Goal: Obtain resource: Download file/media

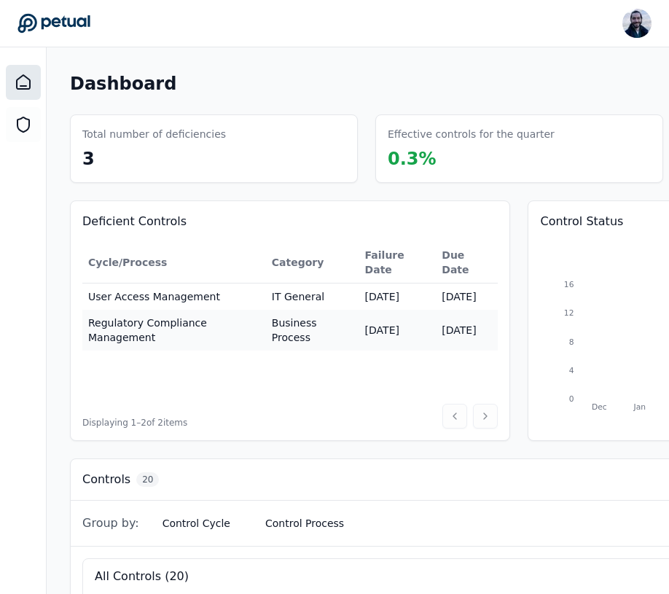
click at [436, 283] on td "9/11/2025" at bounding box center [397, 296] width 77 height 27
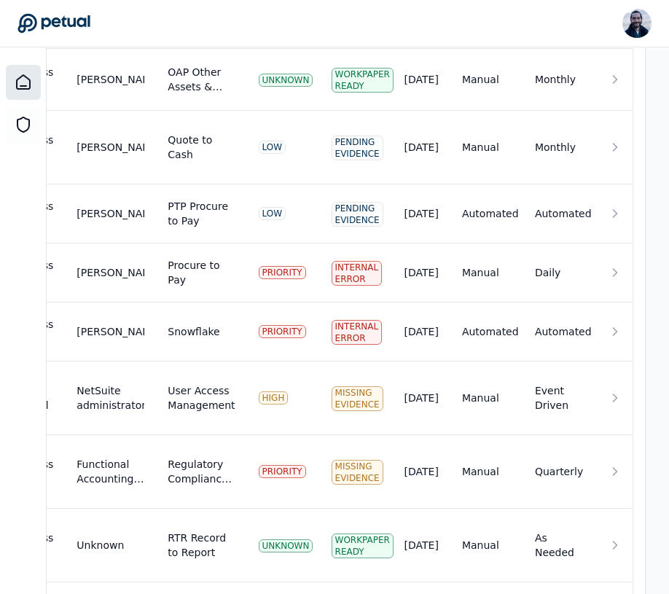
scroll to position [1223, 421]
click at [537, 243] on td "Daily" at bounding box center [559, 272] width 73 height 59
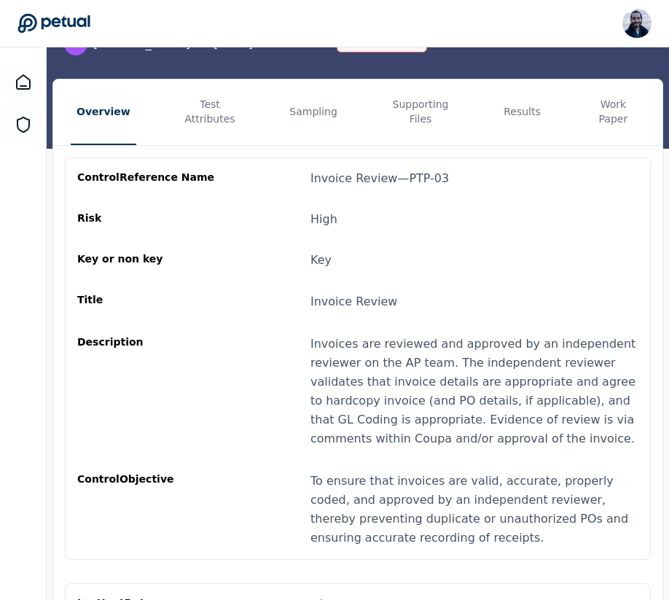
scroll to position [343, 0]
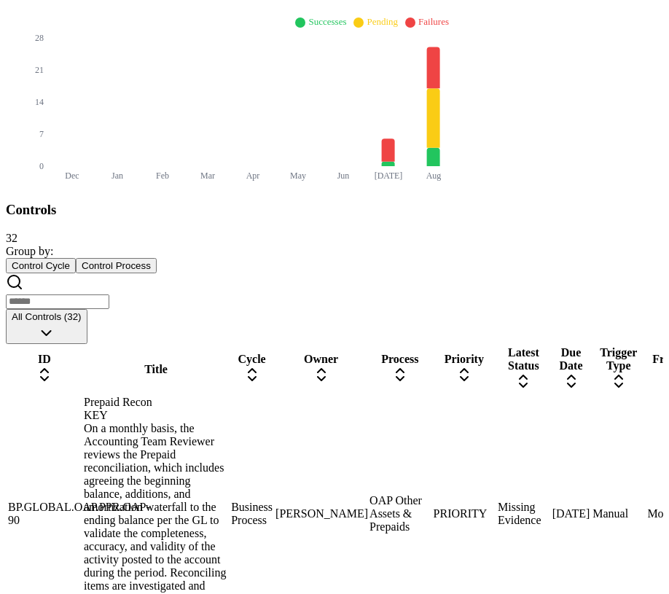
scroll to position [670, 0]
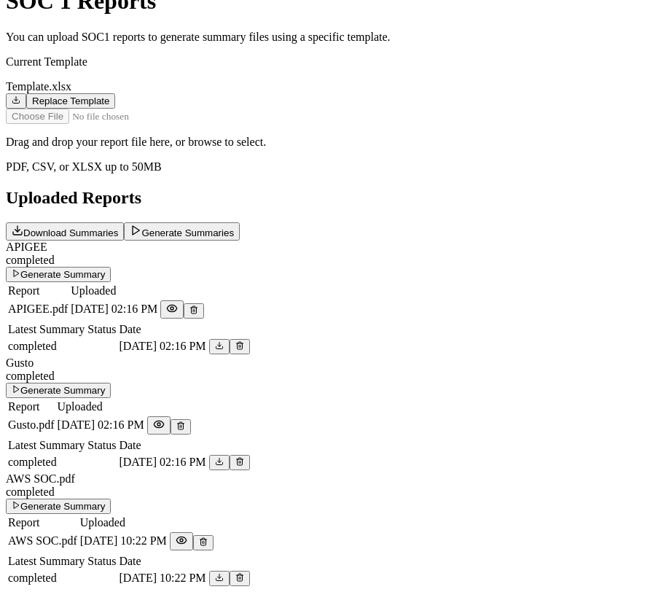
scroll to position [420, 0]
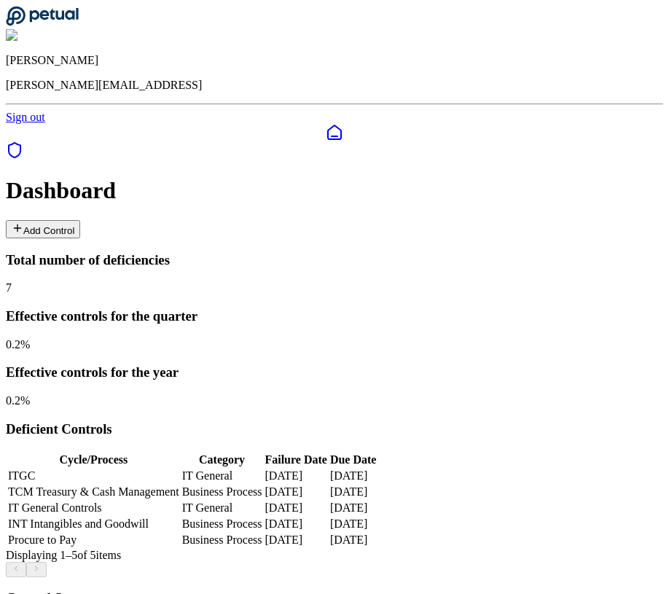
click at [23, 141] on icon at bounding box center [14, 149] width 17 height 17
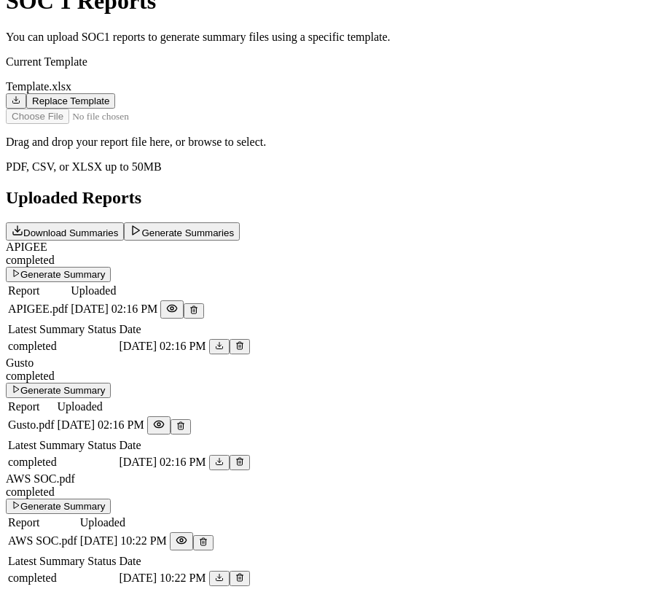
scroll to position [353, 0]
click at [178, 302] on icon at bounding box center [172, 308] width 12 height 12
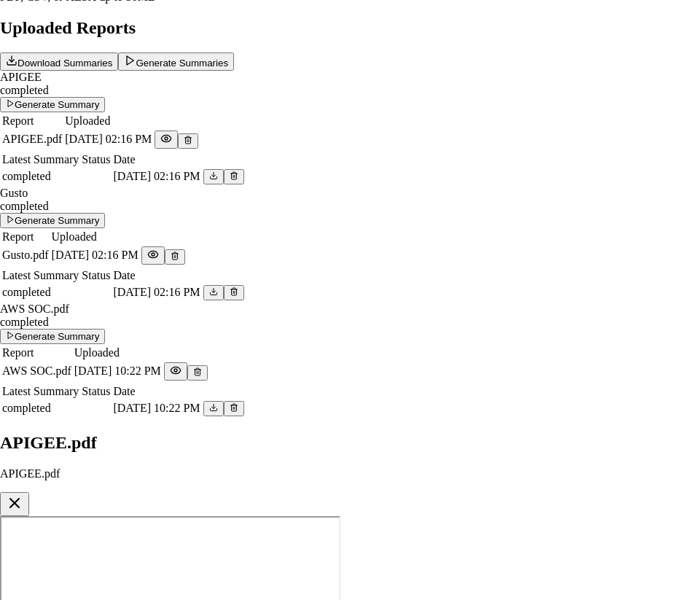
click at [23, 494] on icon "button" at bounding box center [14, 502] width 17 height 17
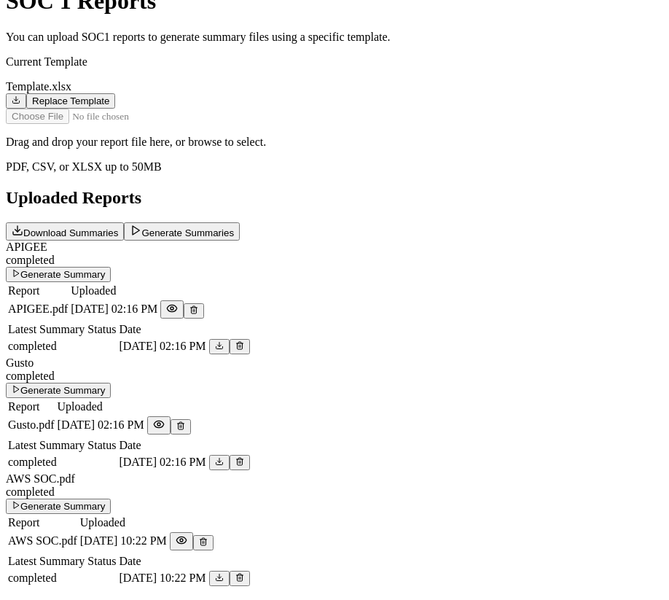
click at [165, 418] on icon at bounding box center [159, 424] width 12 height 12
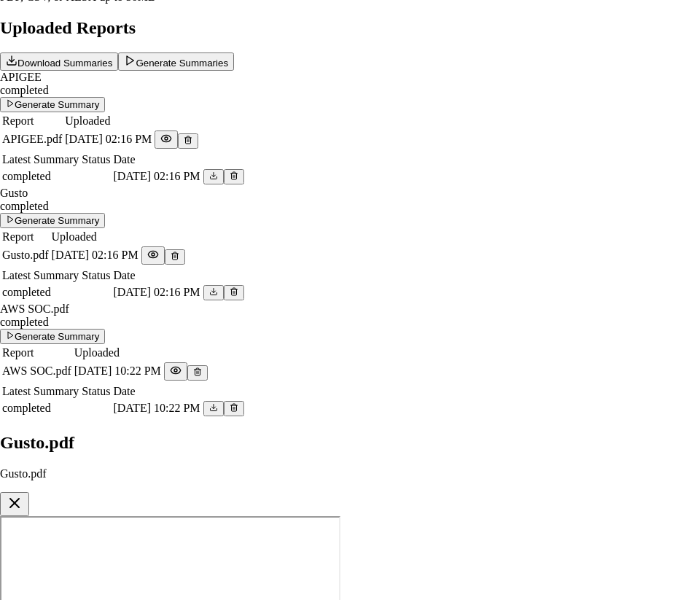
click at [23, 494] on icon "button" at bounding box center [14, 502] width 17 height 17
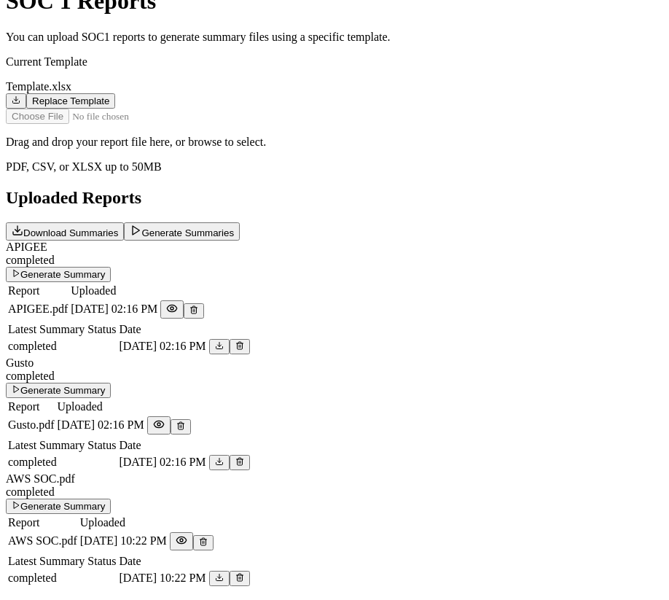
scroll to position [420, 0]
click at [187, 534] on icon at bounding box center [182, 540] width 12 height 12
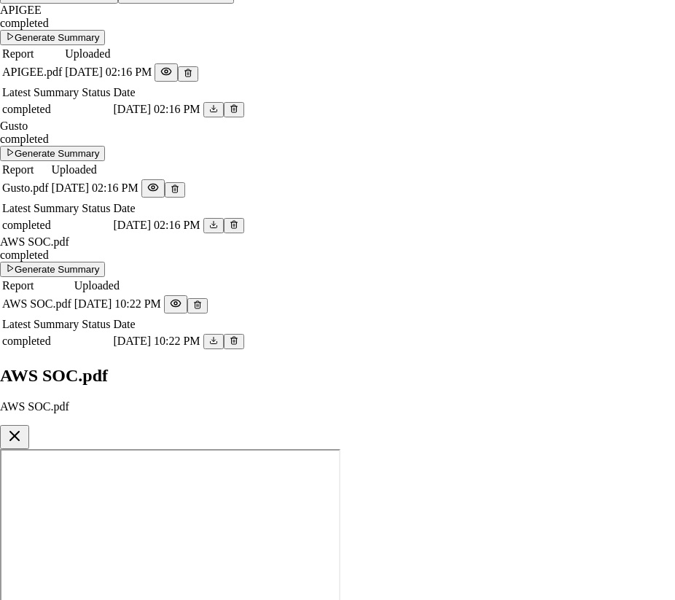
click at [29, 425] on button "button" at bounding box center [14, 437] width 29 height 24
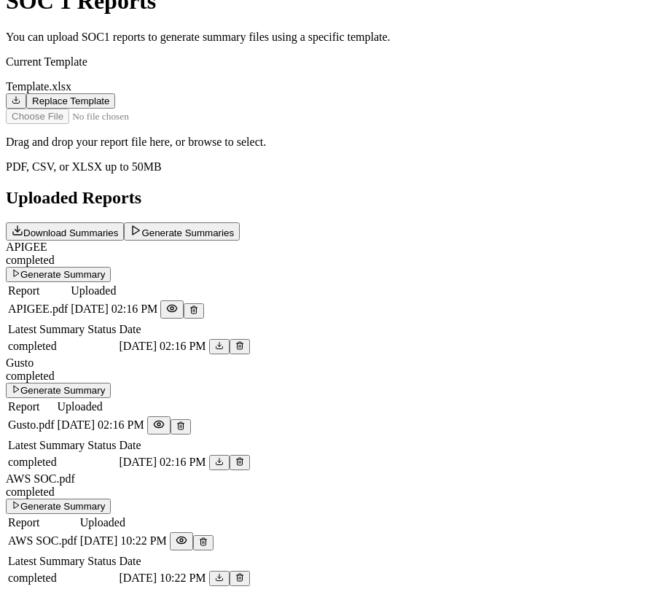
scroll to position [138, 0]
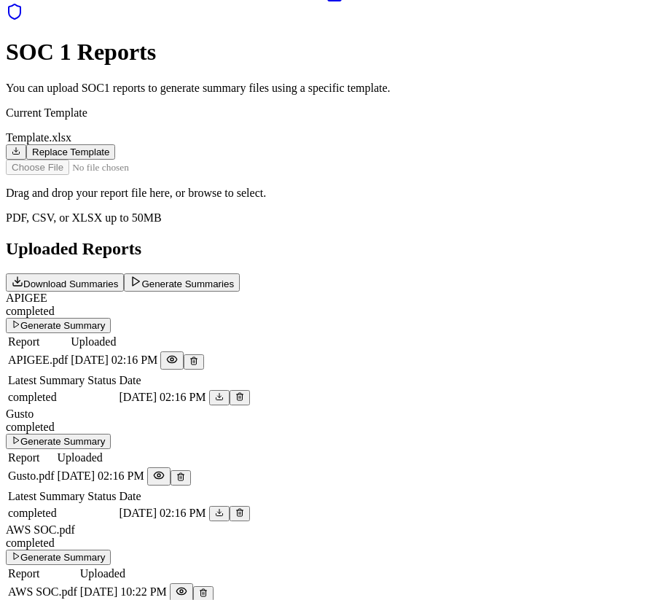
click at [124, 273] on button "Download Summaries" at bounding box center [65, 282] width 118 height 18
